Goal: Check status: Check status

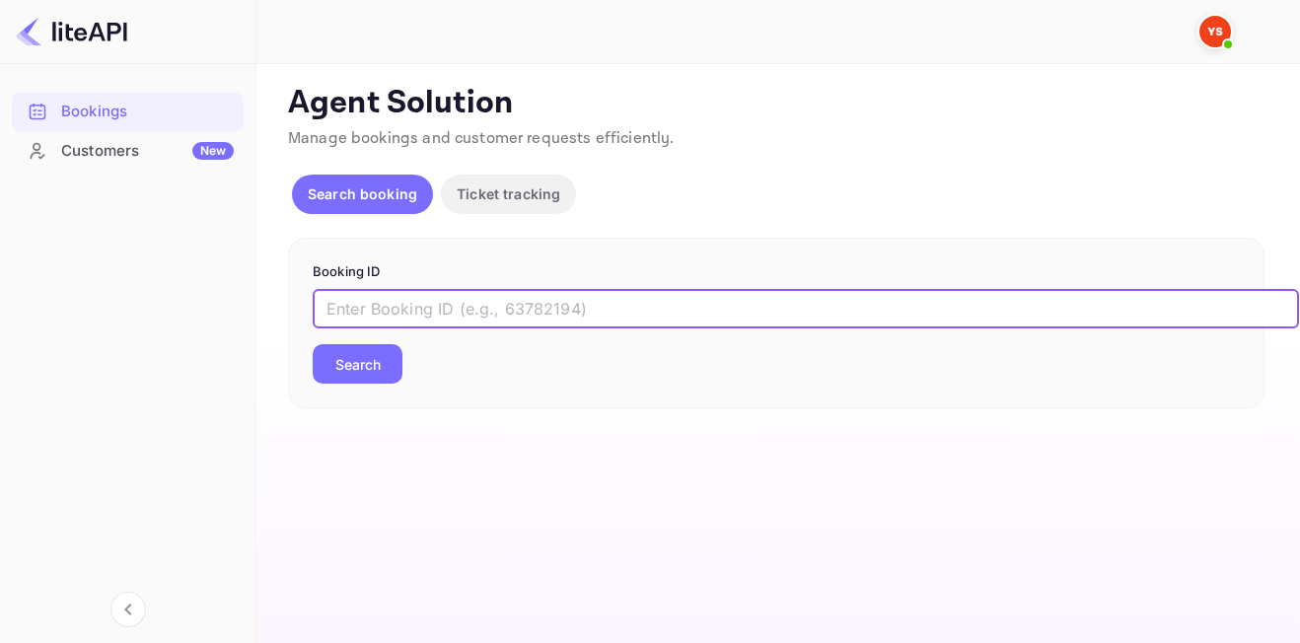
click at [466, 313] on input "text" at bounding box center [806, 308] width 986 height 39
paste input "8993479"
click at [350, 353] on button "Search" at bounding box center [358, 363] width 90 height 39
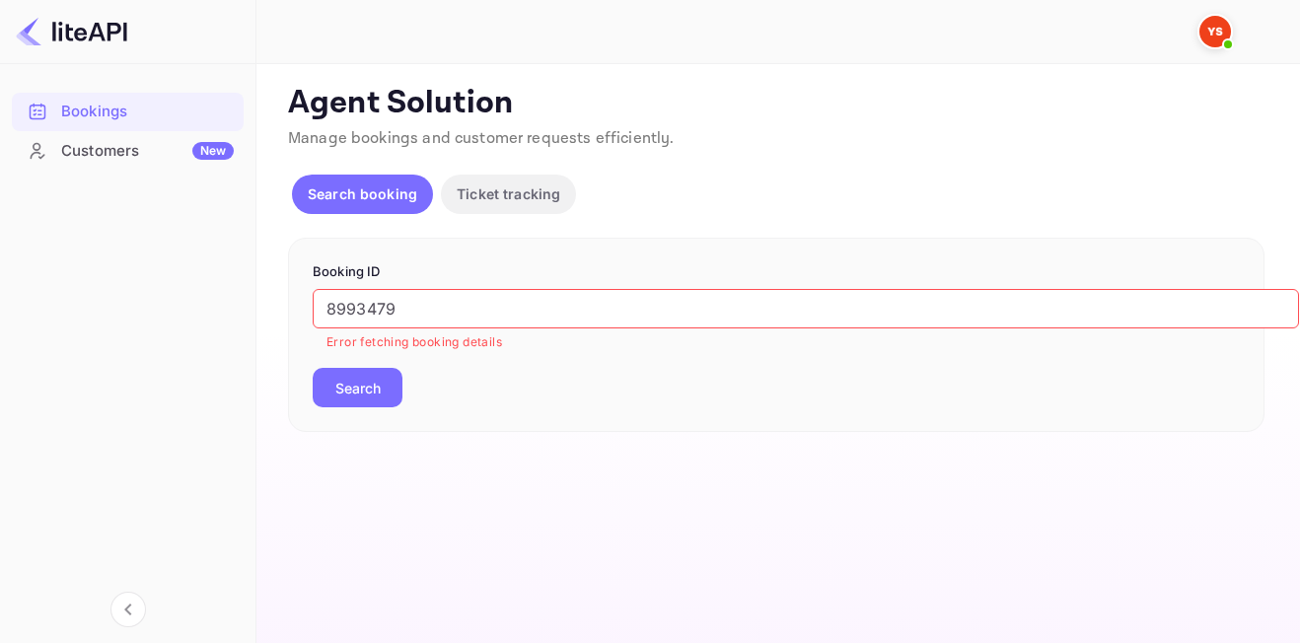
click at [332, 308] on input "8993479" at bounding box center [806, 308] width 986 height 39
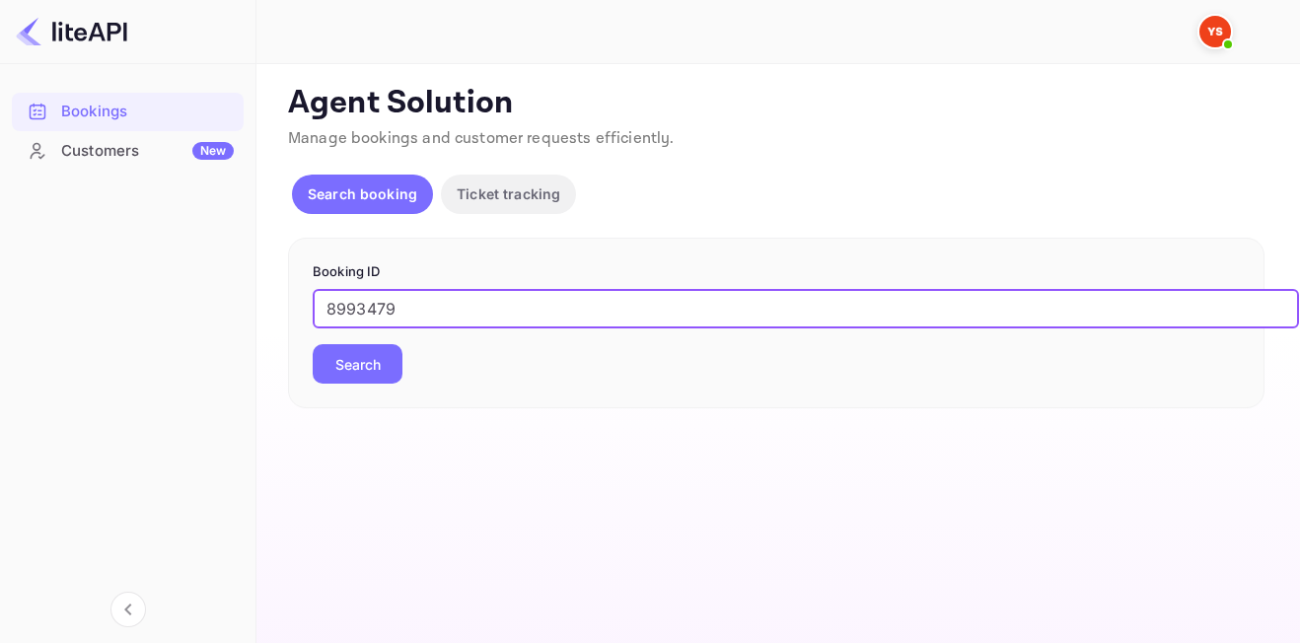
drag, startPoint x: 431, startPoint y: 296, endPoint x: 254, endPoint y: 300, distance: 176.5
click at [257, 300] on div "Unsaved Changes Ticket Affiliate URL [URL][DOMAIN_NAME] Business partner name N…" at bounding box center [766, 236] width 1020 height 344
type input "8993479"
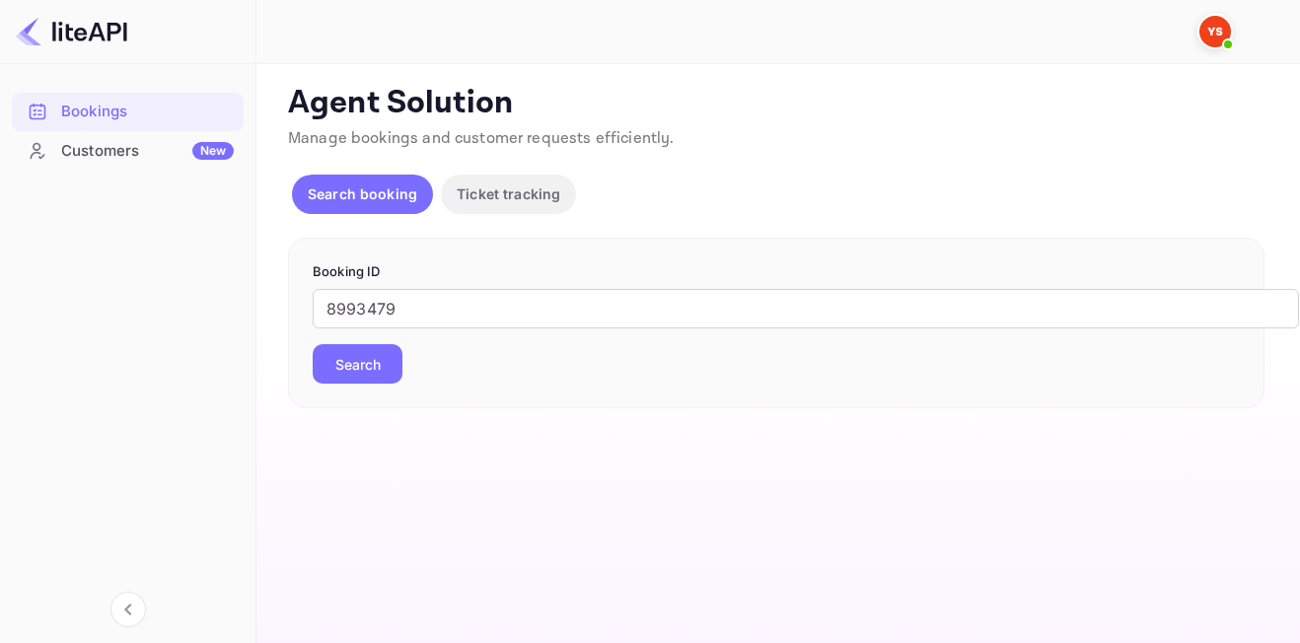
click at [373, 375] on button "Search" at bounding box center [358, 363] width 90 height 39
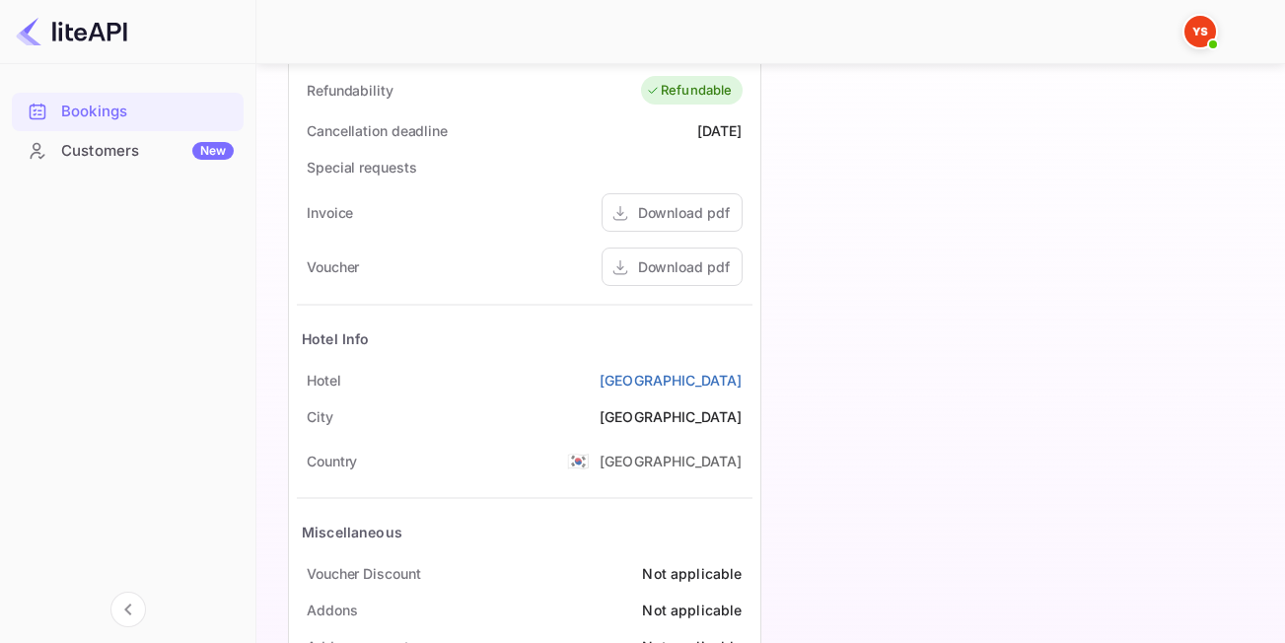
scroll to position [811, 0]
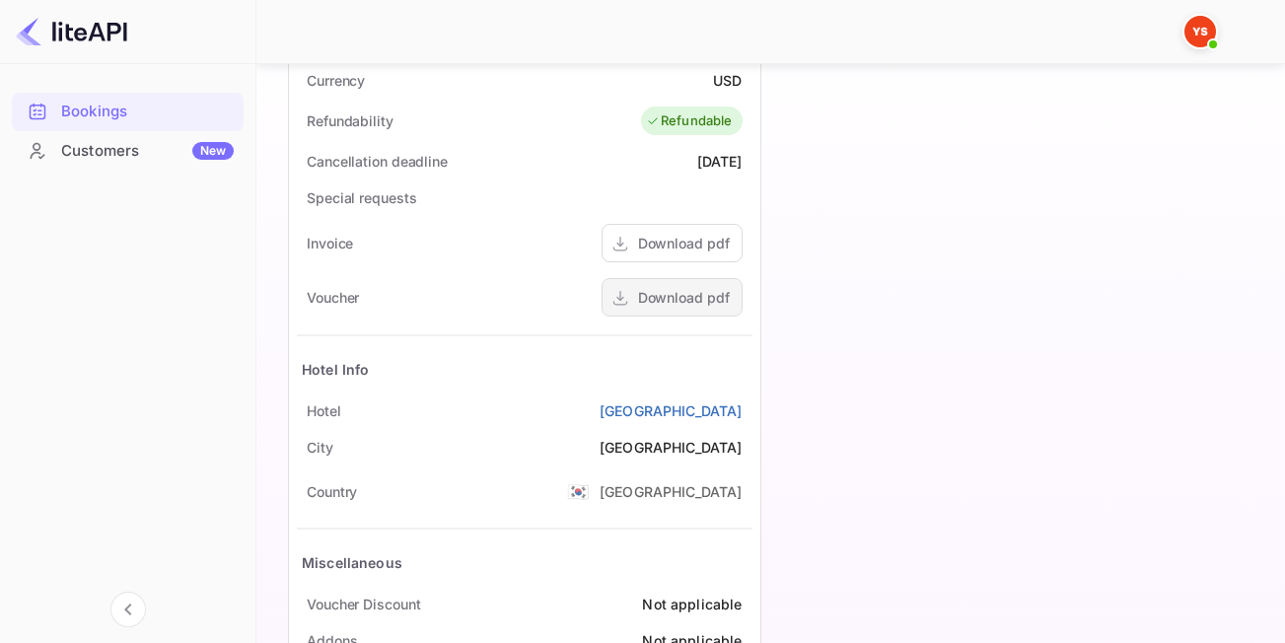
click at [676, 285] on div "Download pdf" at bounding box center [671, 297] width 141 height 38
